Goal: Task Accomplishment & Management: Use online tool/utility

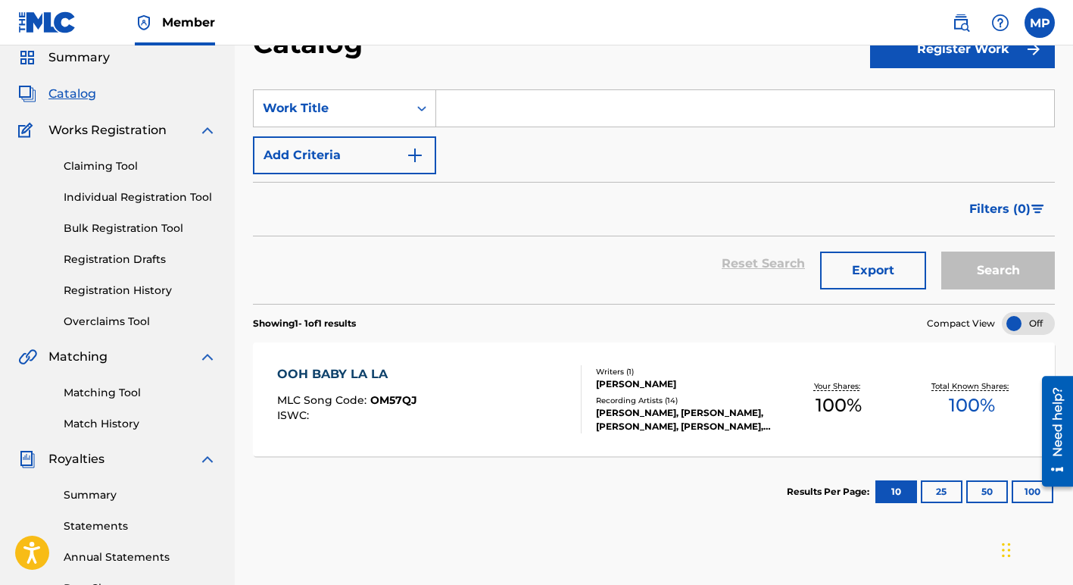
scroll to position [55, 0]
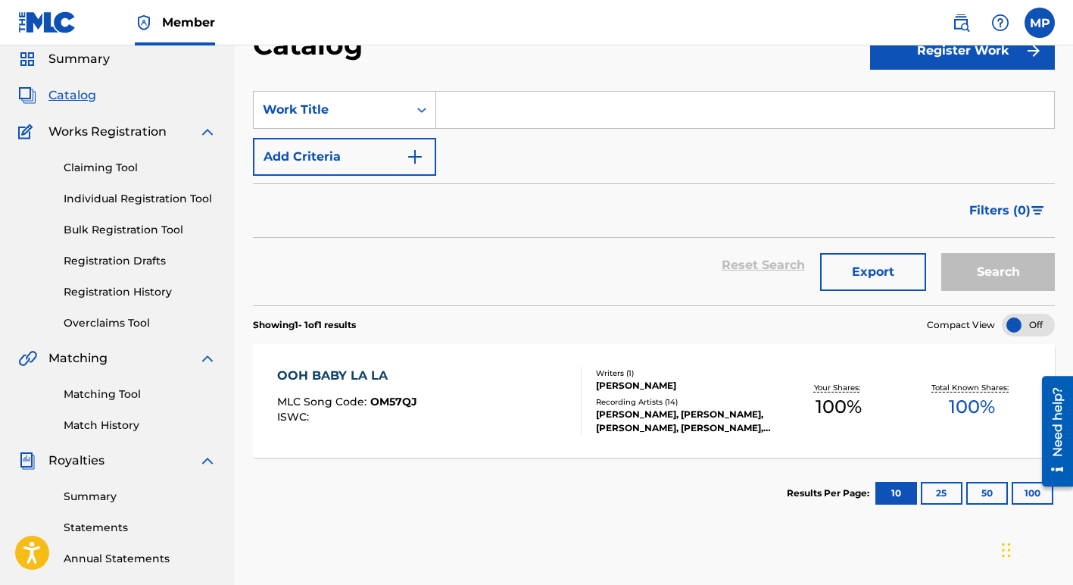
click at [100, 227] on link "Bulk Registration Tool" at bounding box center [140, 230] width 153 height 16
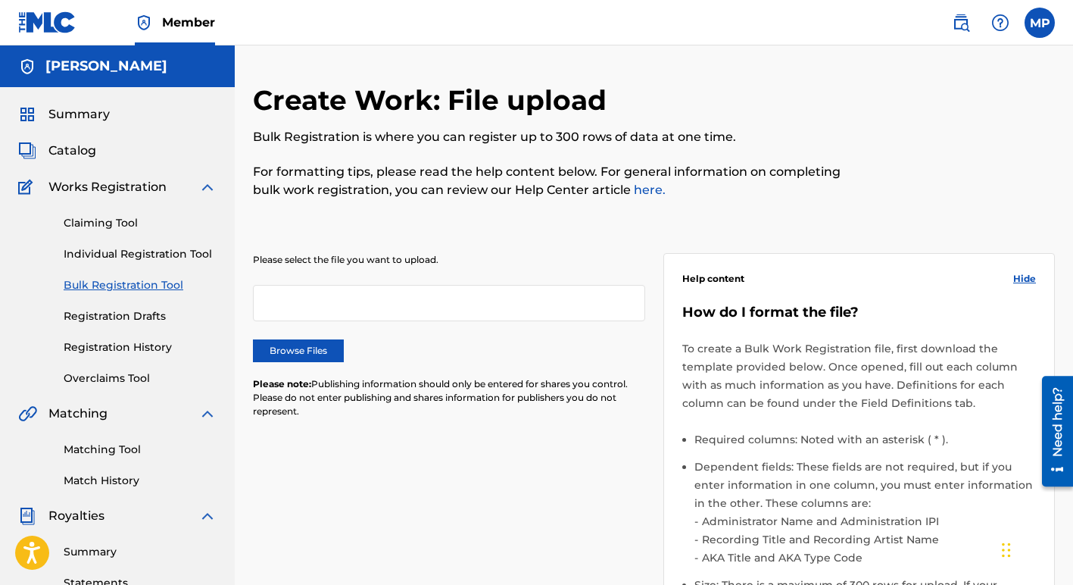
click at [286, 351] on label "Browse Files" at bounding box center [298, 350] width 91 height 23
click at [0, 0] on input "Browse Files" at bounding box center [0, 0] width 0 height 0
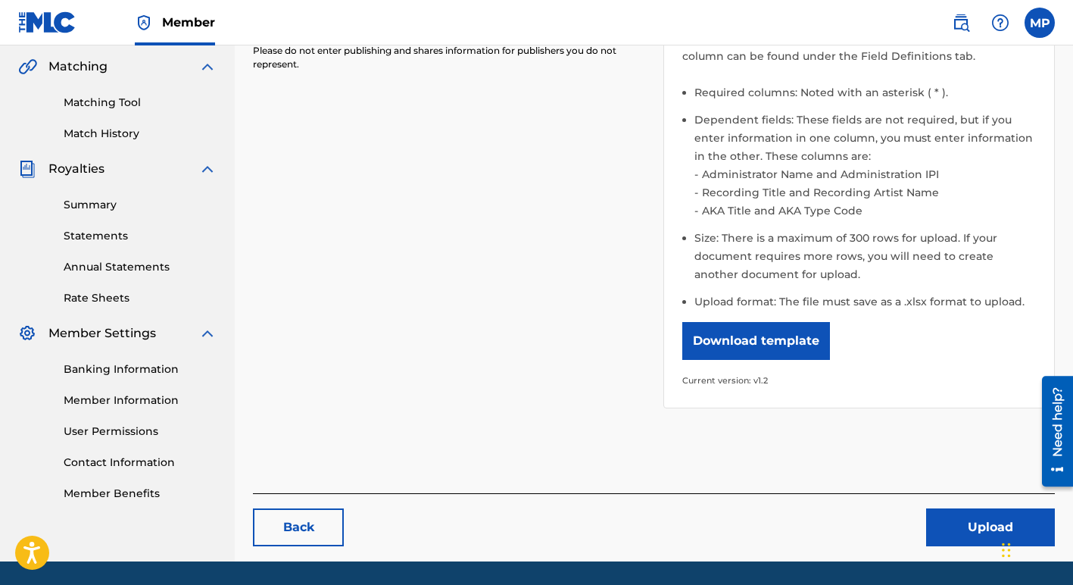
scroll to position [395, 0]
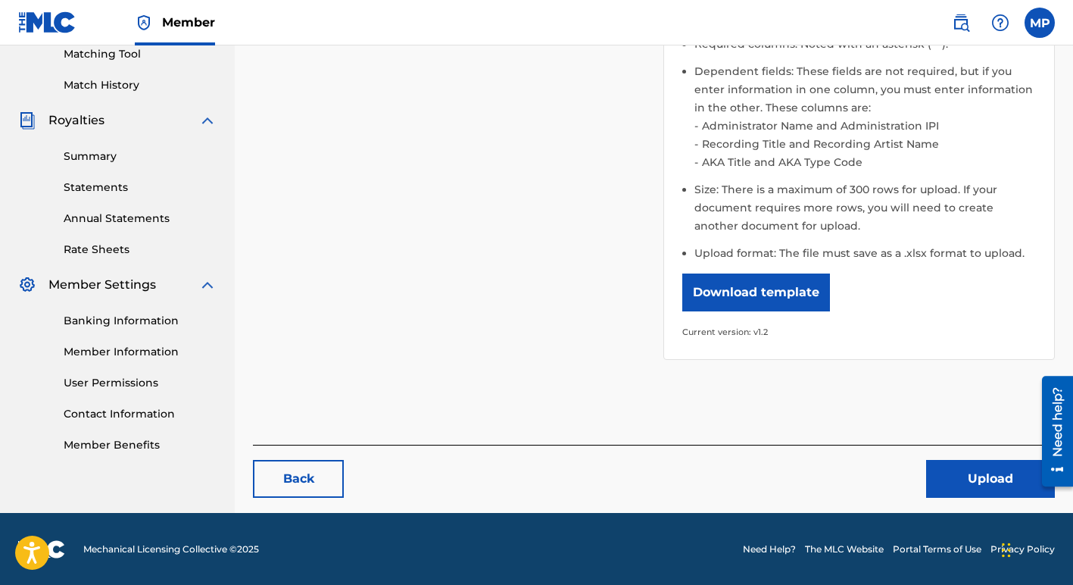
click at [960, 473] on button "Upload" at bounding box center [990, 479] width 129 height 38
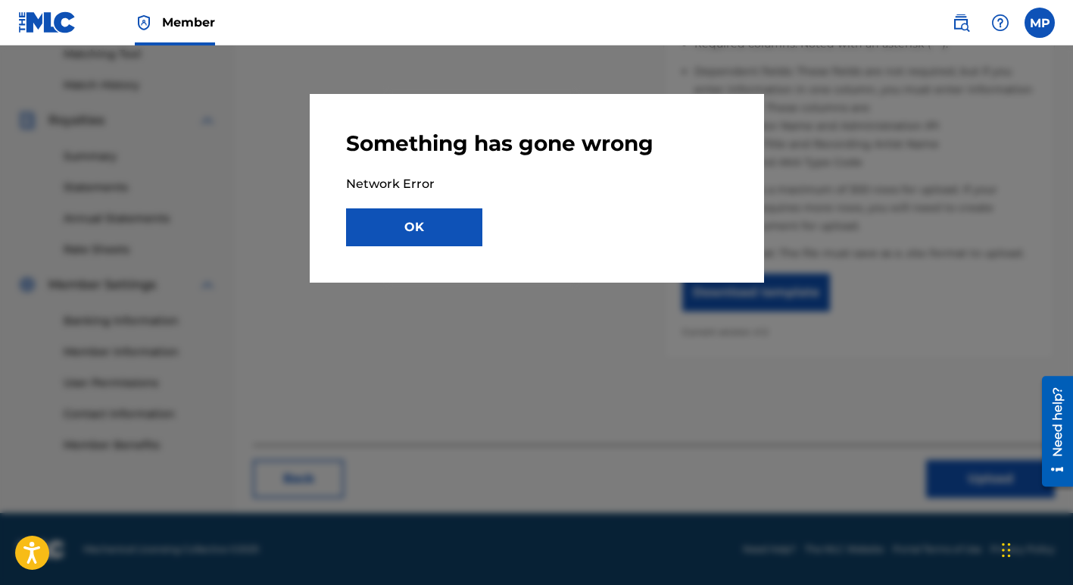
click at [422, 225] on button "OK" at bounding box center [414, 227] width 136 height 38
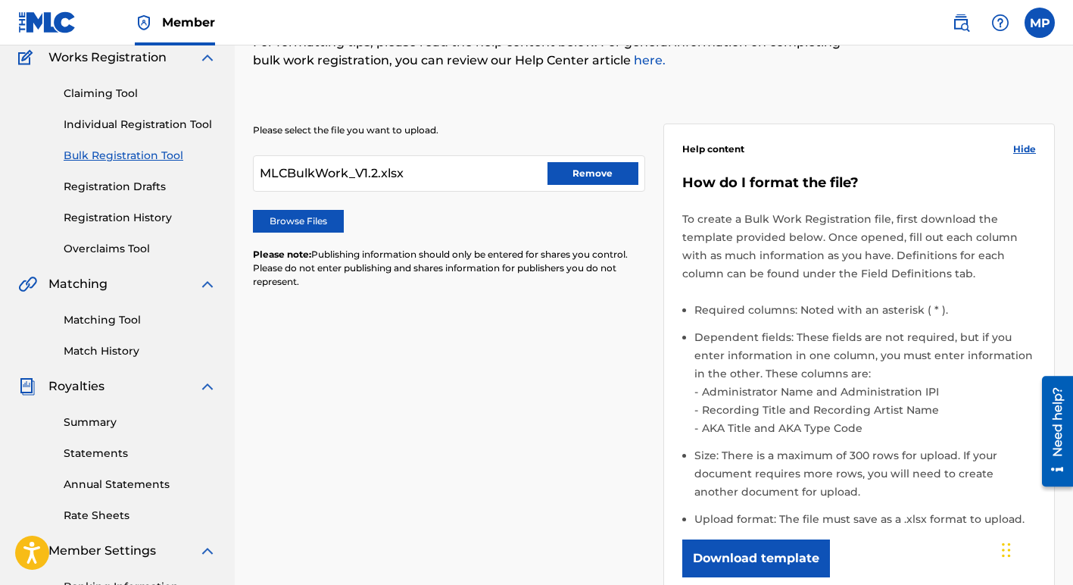
scroll to position [0, 0]
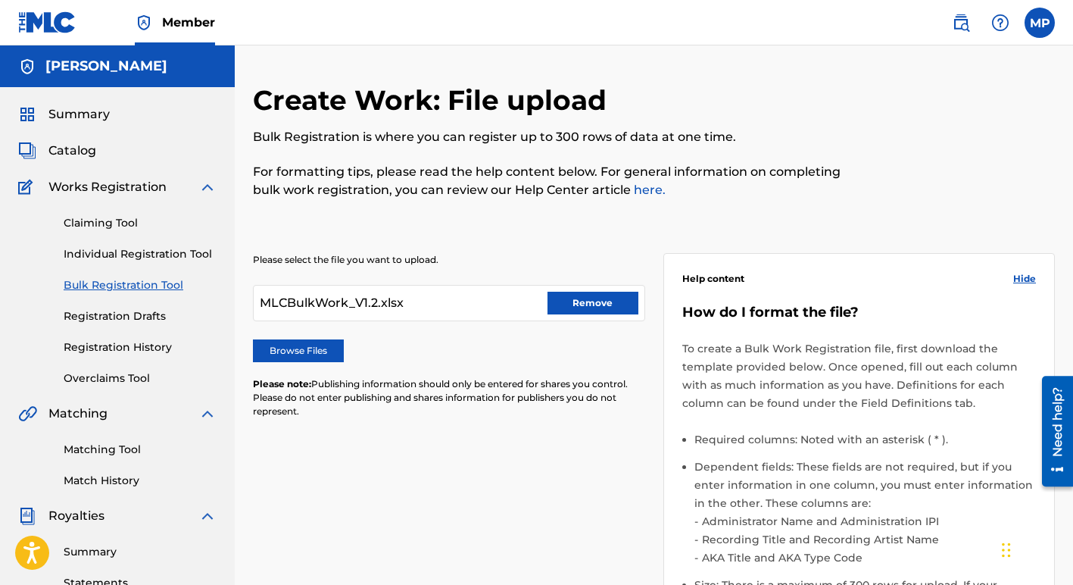
click at [595, 305] on button "Remove" at bounding box center [593, 303] width 91 height 23
click at [290, 350] on label "Browse Files" at bounding box center [298, 350] width 91 height 23
click at [0, 0] on input "Browse Files" at bounding box center [0, 0] width 0 height 0
click at [342, 302] on div at bounding box center [449, 303] width 392 height 36
click at [293, 349] on label "Browse Files" at bounding box center [298, 350] width 91 height 23
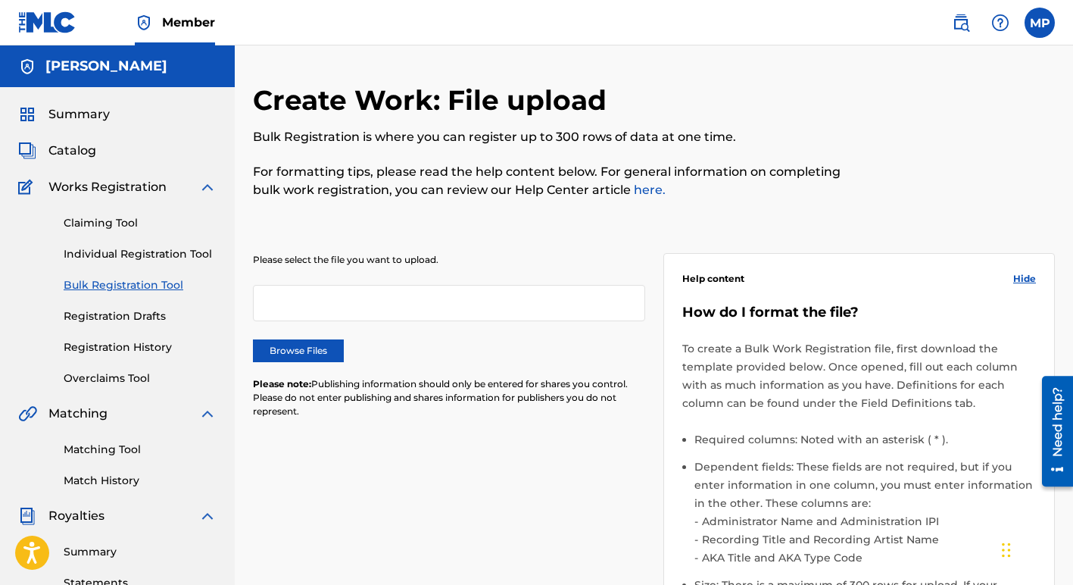
click at [0, 0] on input "Browse Files" at bounding box center [0, 0] width 0 height 0
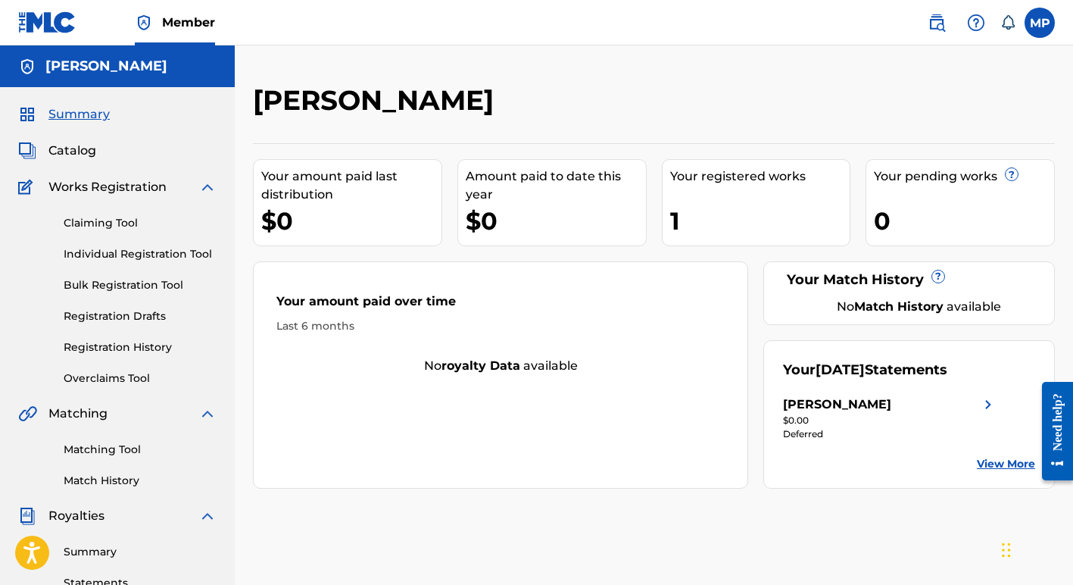
click at [88, 284] on link "Bulk Registration Tool" at bounding box center [140, 285] width 153 height 16
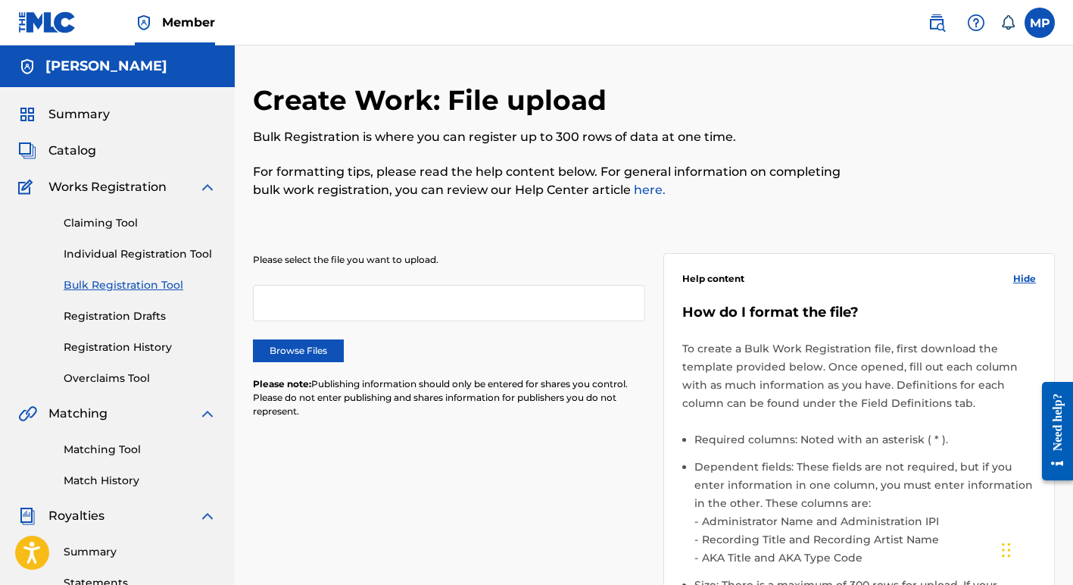
click at [310, 351] on label "Browse Files" at bounding box center [298, 350] width 91 height 23
click at [0, 0] on input "Browse Files" at bounding box center [0, 0] width 0 height 0
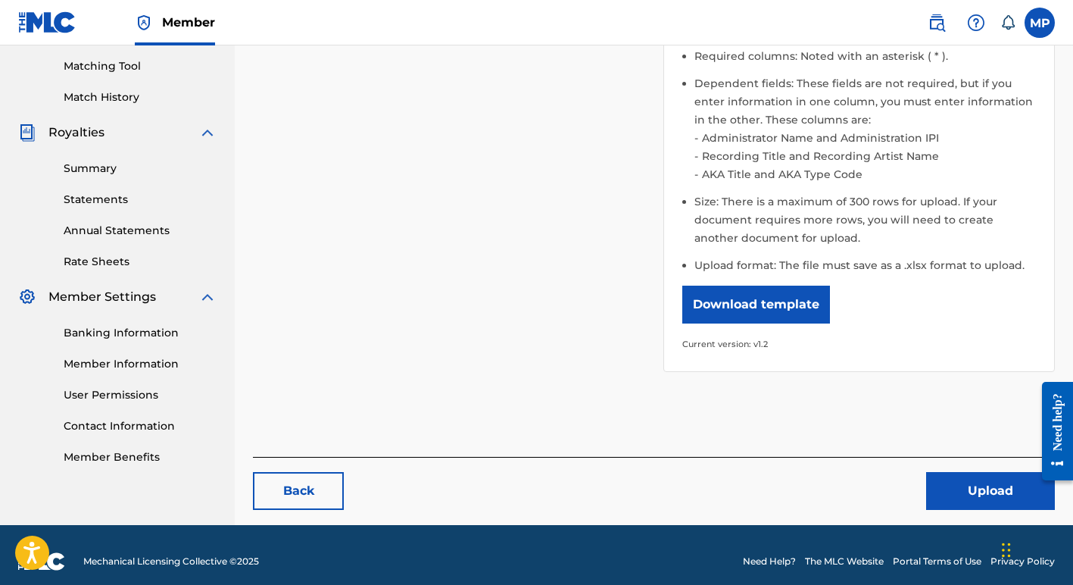
scroll to position [395, 0]
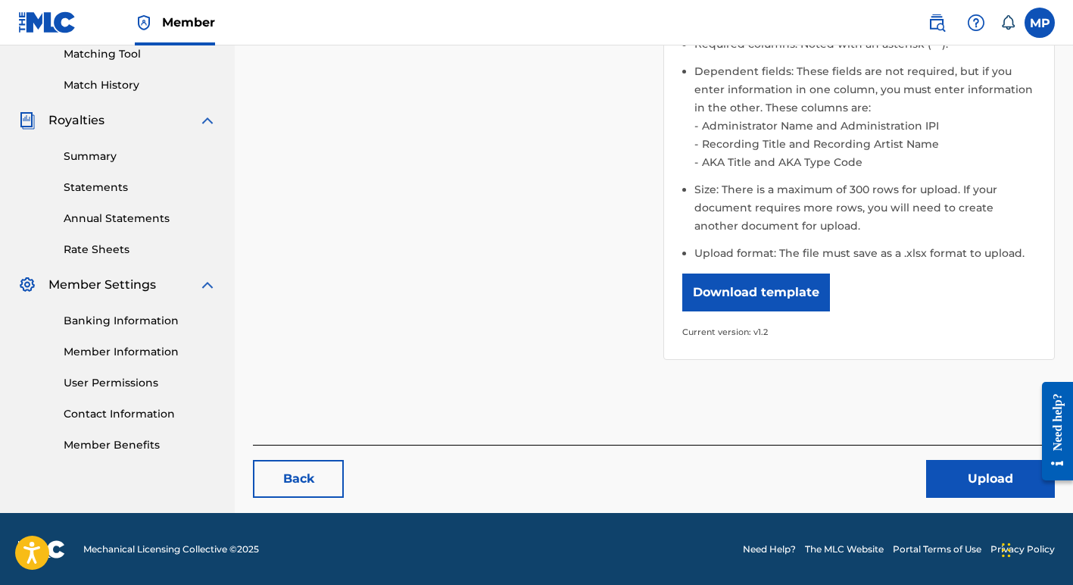
click at [985, 473] on button "Upload" at bounding box center [990, 479] width 129 height 38
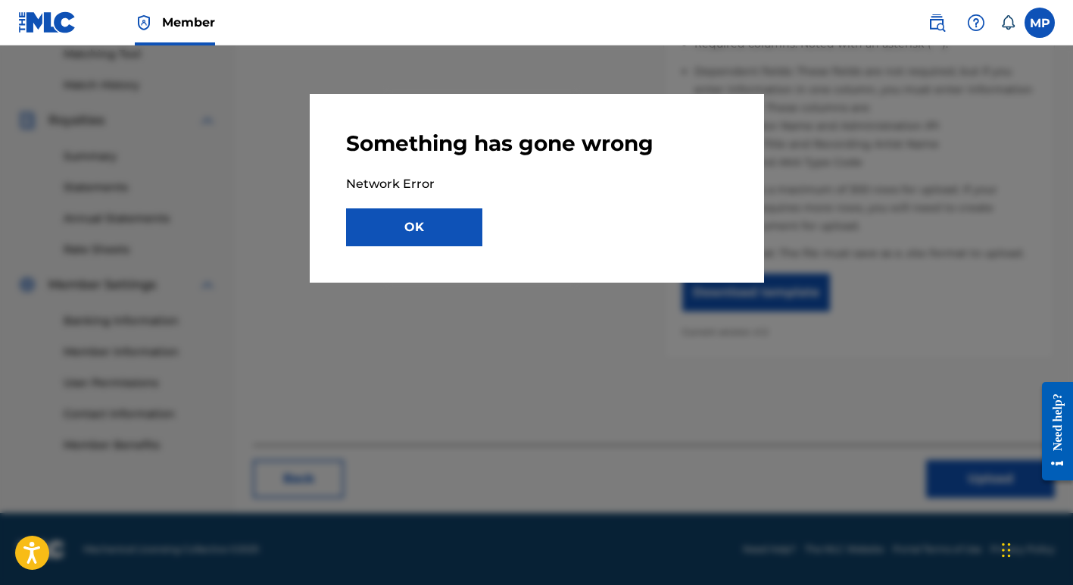
click at [426, 226] on button "OK" at bounding box center [414, 227] width 136 height 38
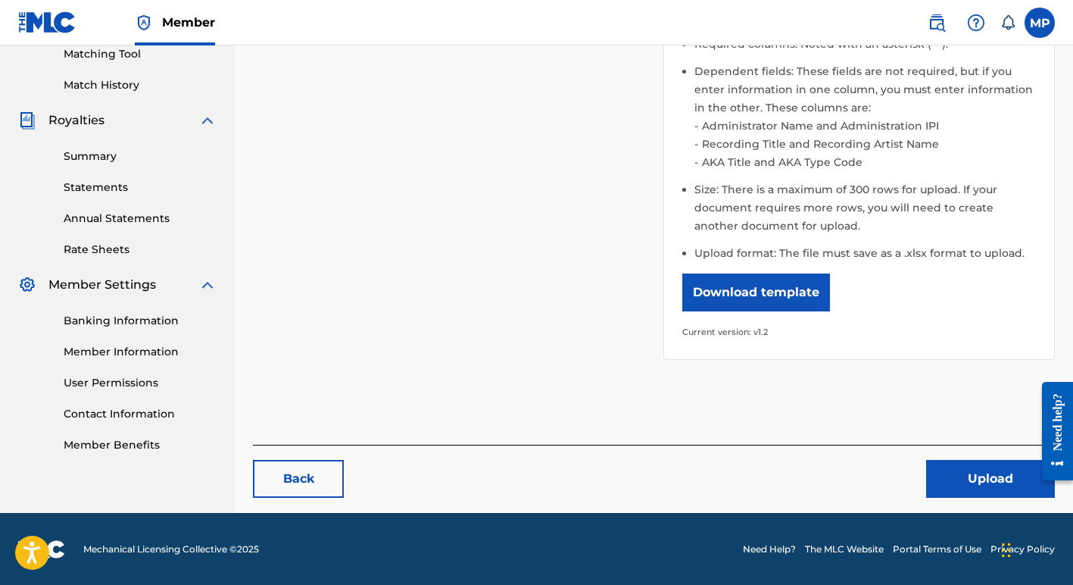
click at [757, 288] on button "Download template" at bounding box center [756, 292] width 148 height 38
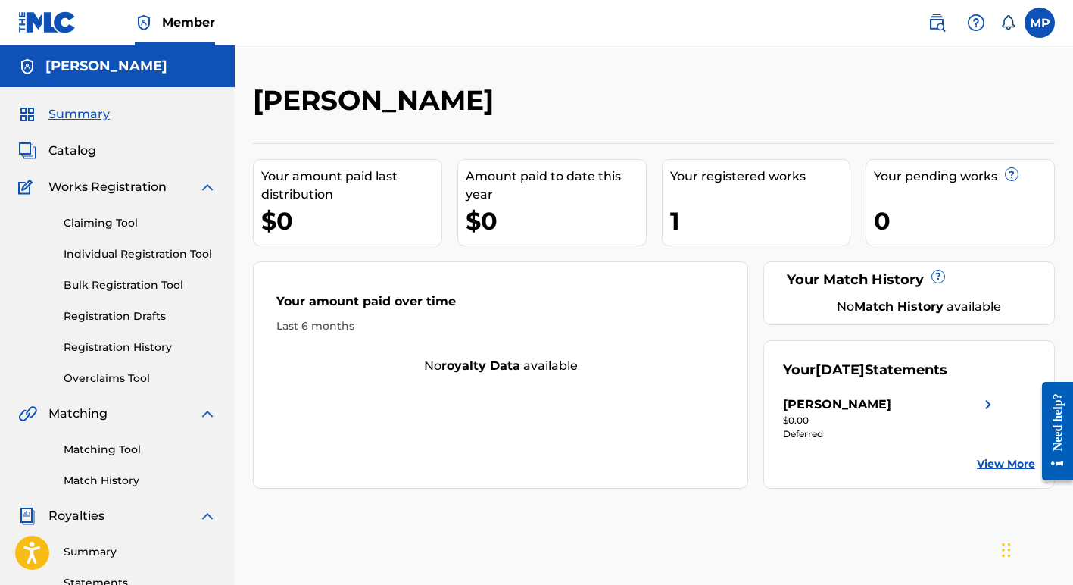
click at [95, 281] on link "Bulk Registration Tool" at bounding box center [140, 285] width 153 height 16
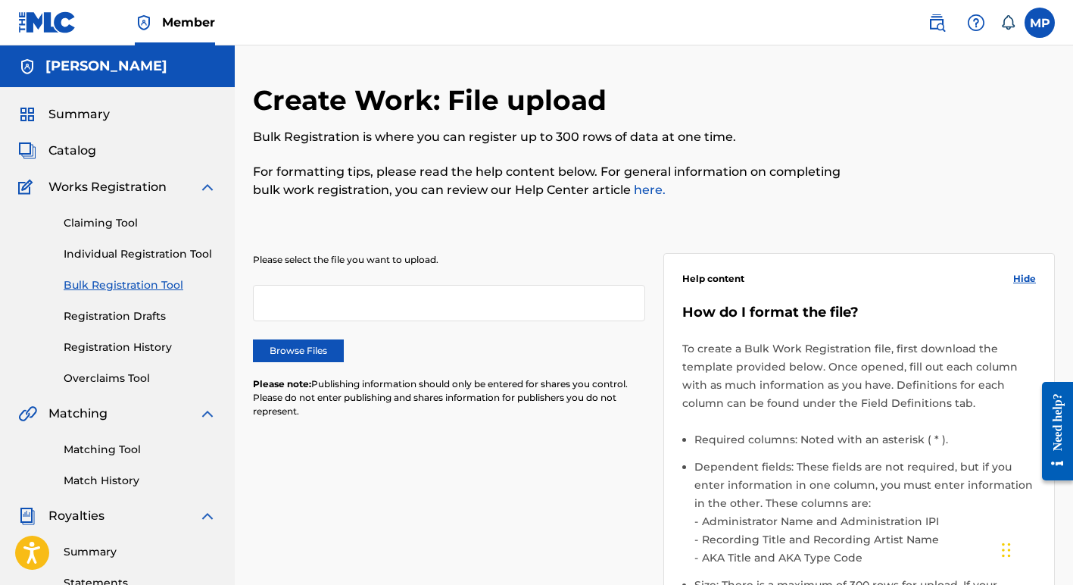
click at [294, 348] on label "Browse Files" at bounding box center [298, 350] width 91 height 23
click at [0, 0] on input "Browse Files" at bounding box center [0, 0] width 0 height 0
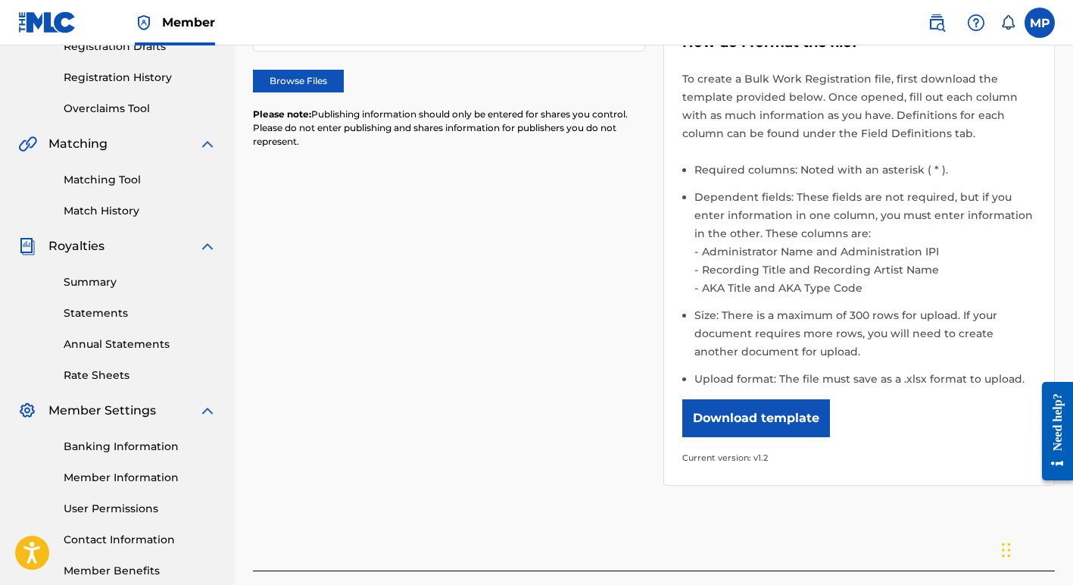
scroll to position [395, 0]
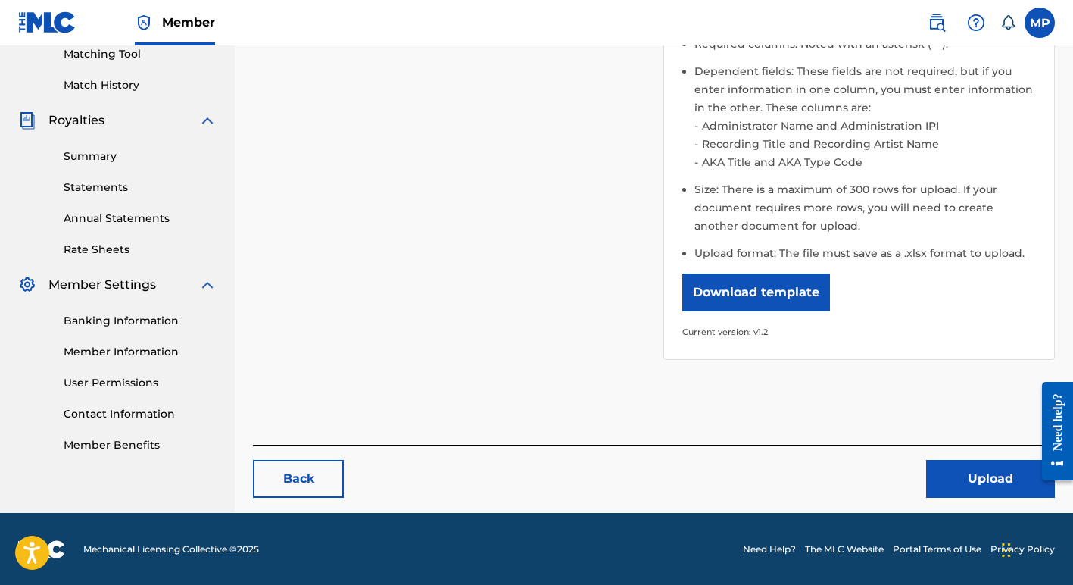
click at [980, 476] on button "Upload" at bounding box center [990, 479] width 129 height 38
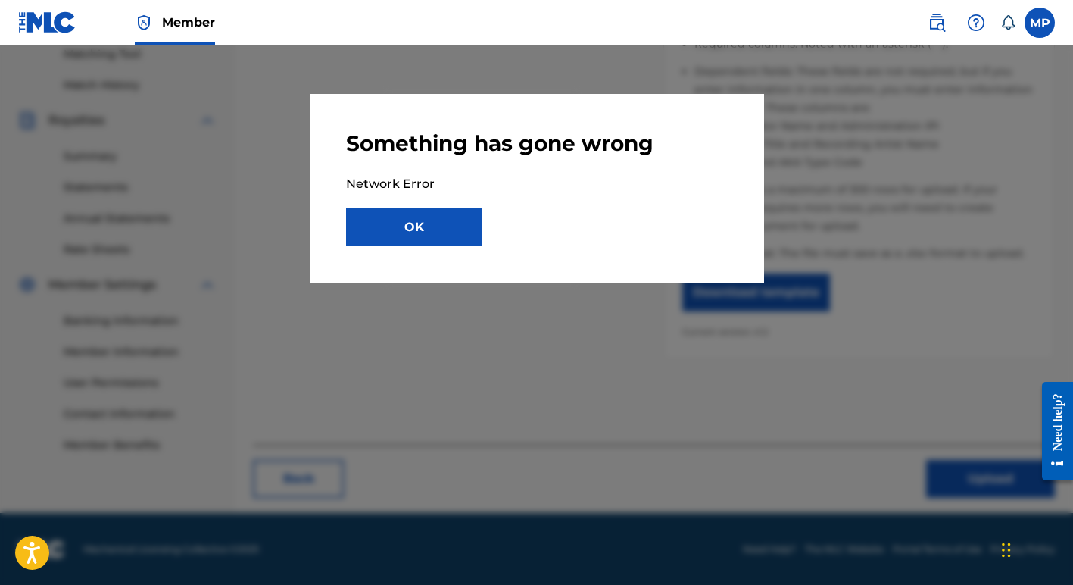
click at [422, 223] on button "OK" at bounding box center [414, 227] width 136 height 38
